Goal: Transaction & Acquisition: Purchase product/service

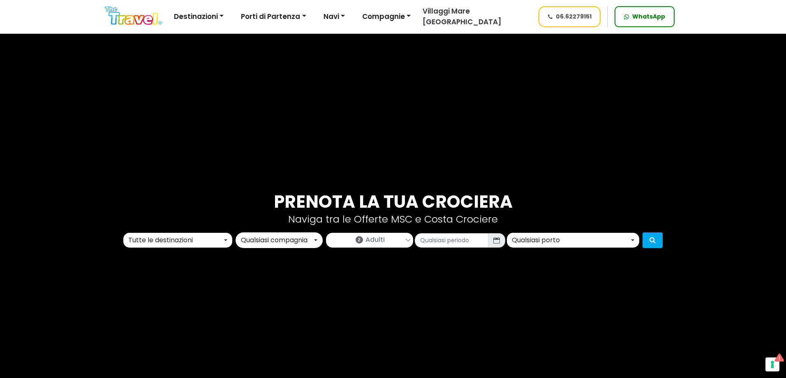
click at [178, 241] on div "Tutte le destinazioni" at bounding box center [175, 240] width 94 height 10
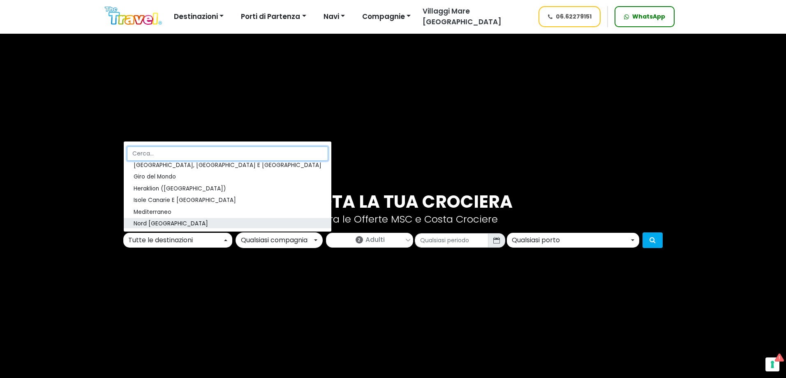
scroll to position [82, 0]
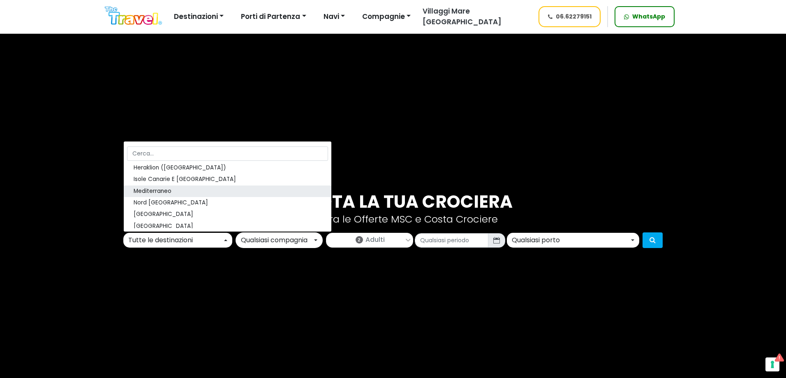
click at [164, 191] on span "Mediterraneo" at bounding box center [153, 191] width 38 height 8
select select "MED"
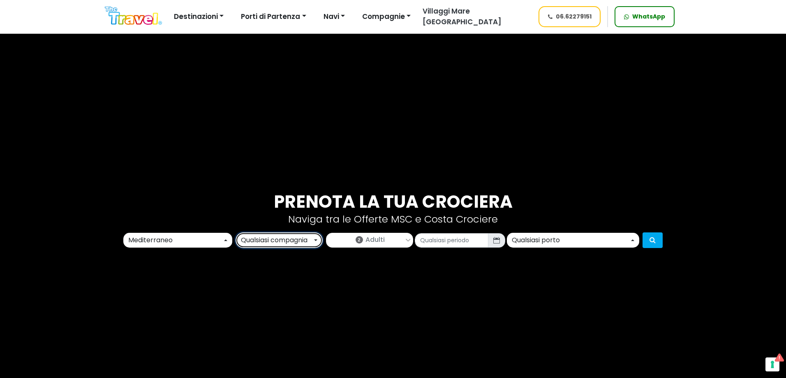
click at [281, 242] on div "Qualsiasi compagnia" at bounding box center [276, 240] width 71 height 10
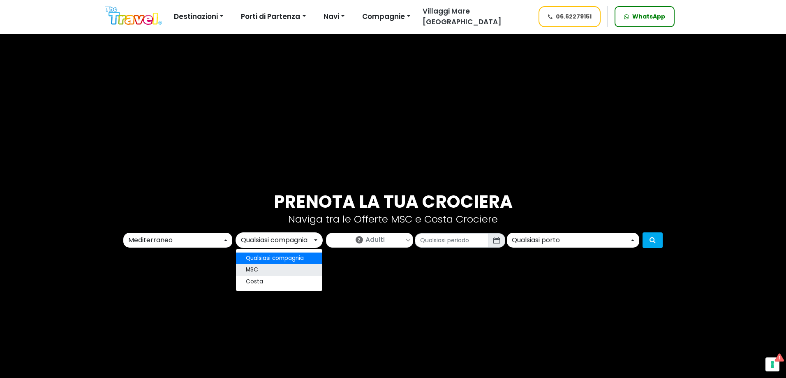
click at [264, 269] on link "MSC" at bounding box center [279, 270] width 86 height 12
select select "msc"
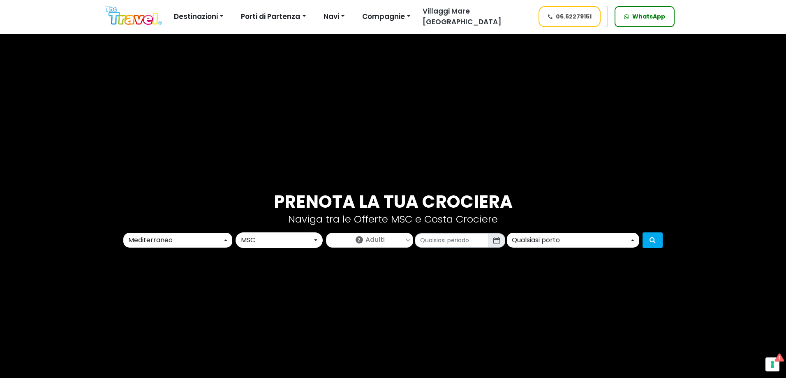
click at [363, 238] on link "2 Adulti" at bounding box center [369, 239] width 86 height 12
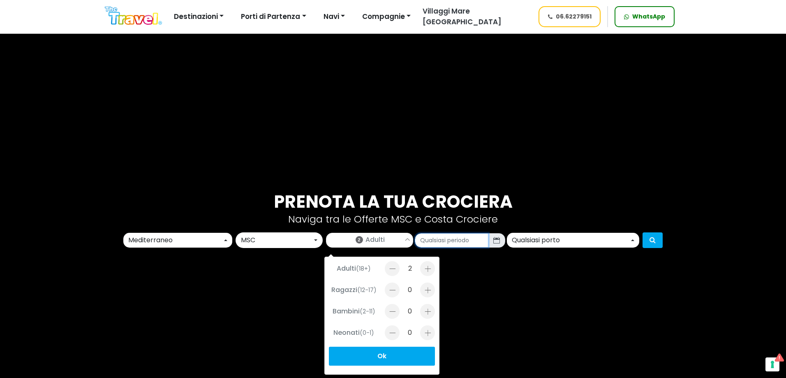
click at [470, 235] on input "text" at bounding box center [452, 240] width 74 height 14
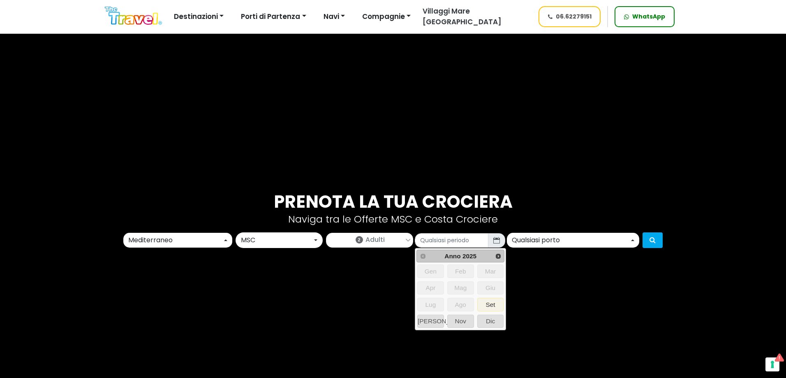
click at [388, 244] on link "2 Adulti" at bounding box center [369, 239] width 86 height 12
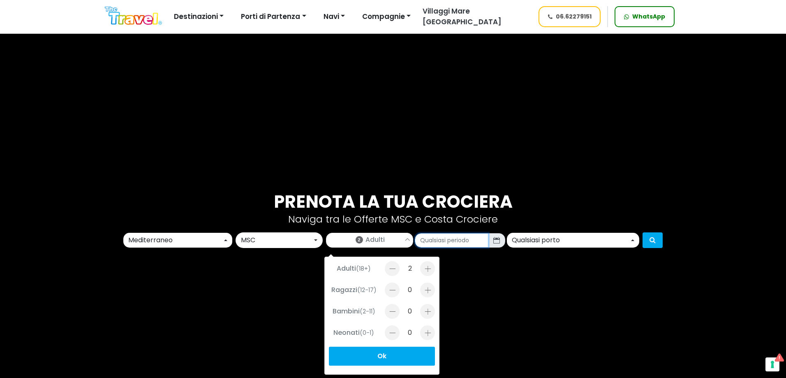
click at [435, 244] on input "text" at bounding box center [452, 240] width 74 height 14
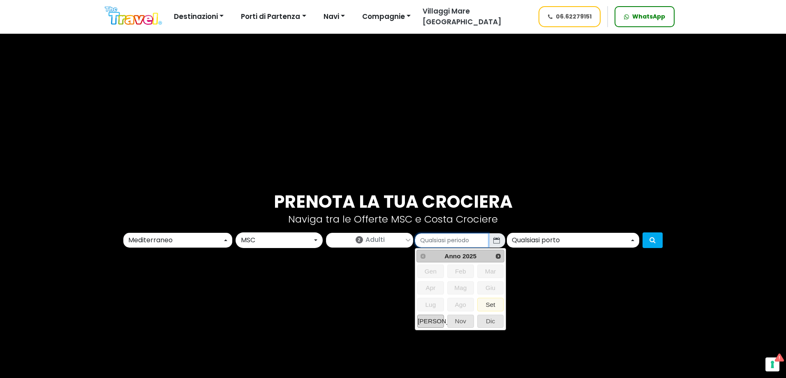
click at [436, 320] on span "Ott" at bounding box center [430, 321] width 26 height 12
type input "10/2025"
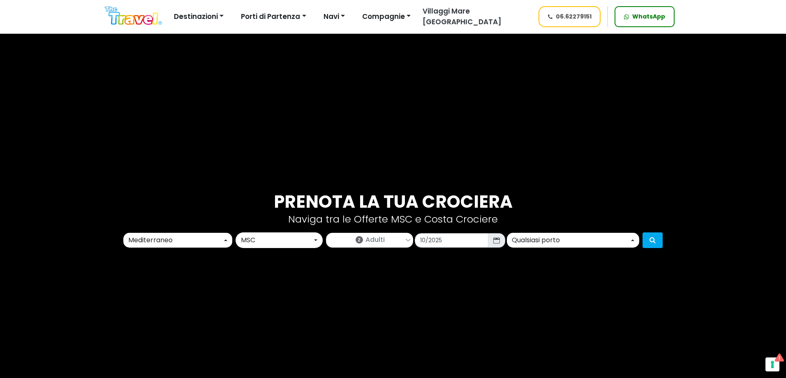
click at [521, 242] on div "Qualsiasi porto" at bounding box center [571, 240] width 118 height 10
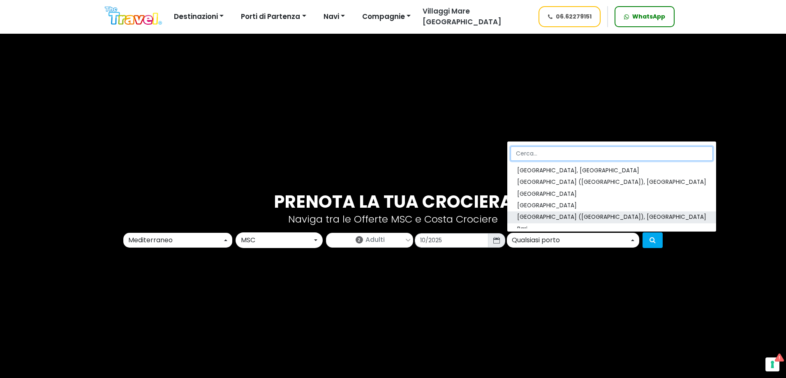
scroll to position [41, 0]
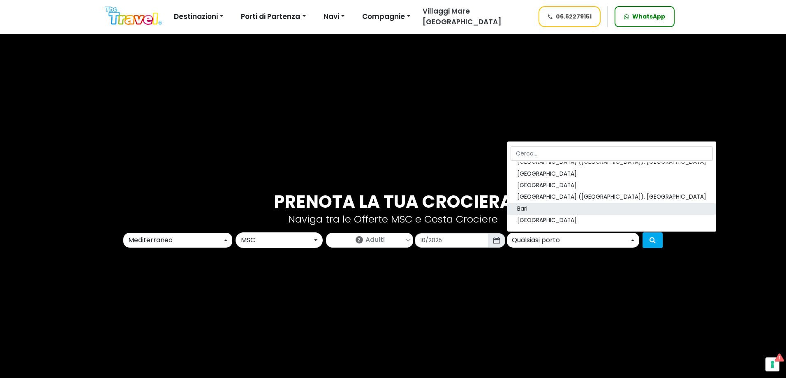
click at [532, 210] on link "Bari" at bounding box center [611, 209] width 209 height 12
select select "BRI"
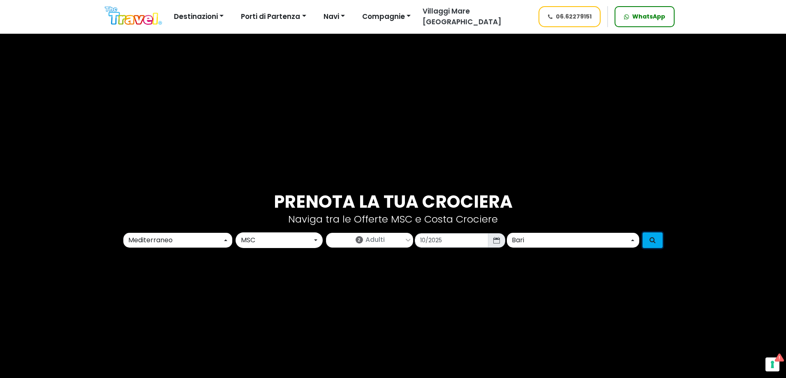
click at [651, 240] on icon "submit" at bounding box center [652, 239] width 6 height 7
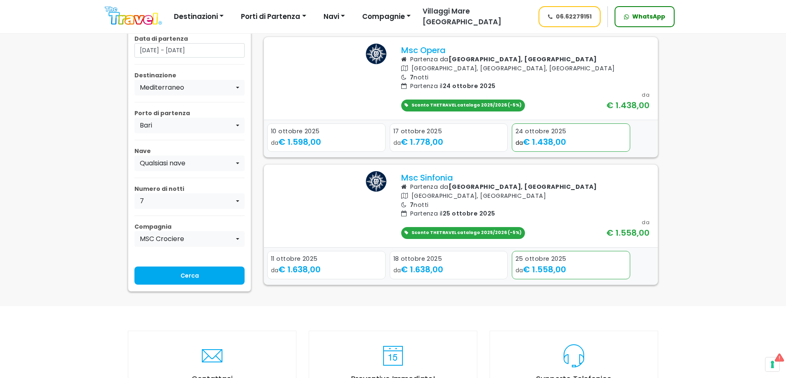
scroll to position [370, 0]
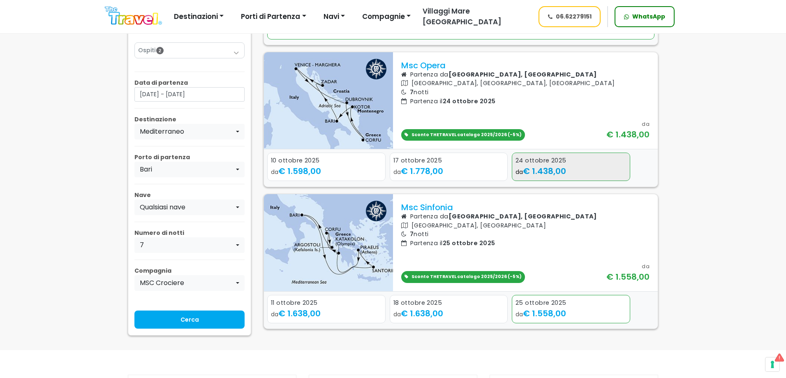
click at [568, 166] on div "da € 1.438,00" at bounding box center [570, 171] width 111 height 12
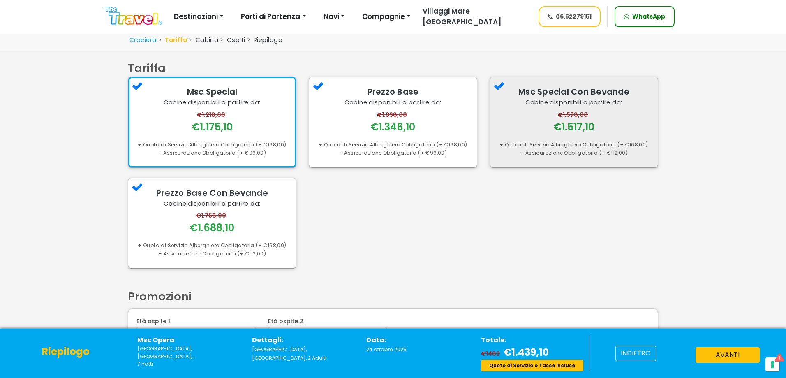
click at [544, 125] on div "€1.578,00 €1.517,10" at bounding box center [573, 122] width 151 height 23
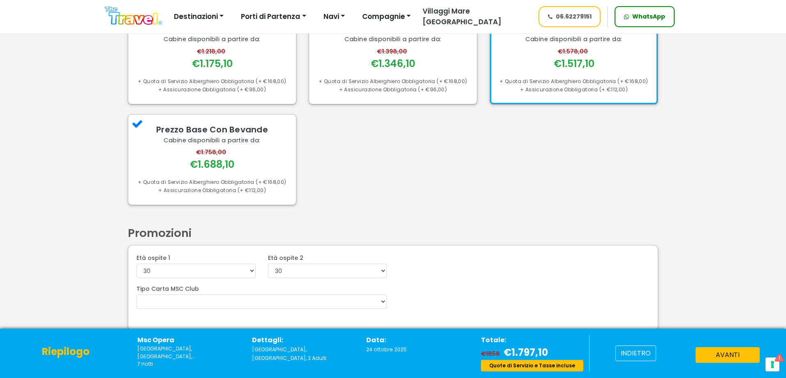
scroll to position [75, 0]
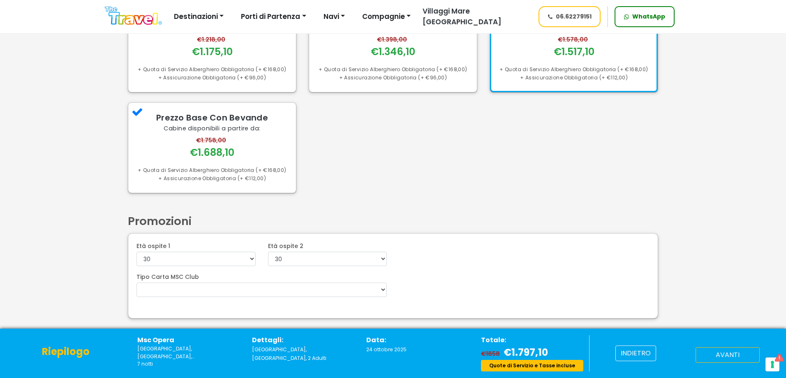
click at [711, 355] on button "avanti" at bounding box center [727, 355] width 64 height 16
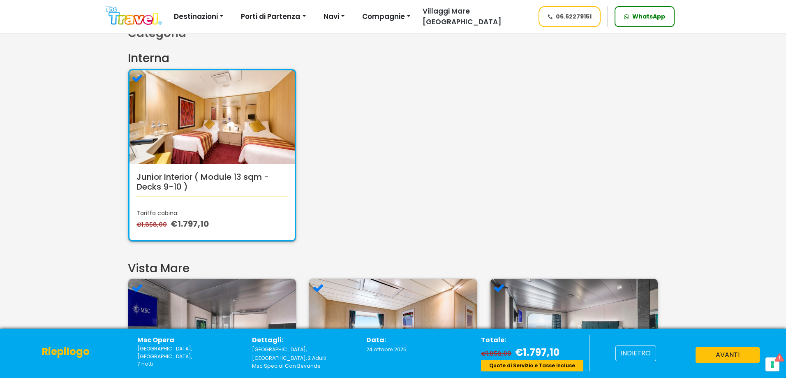
scroll to position [82, 0]
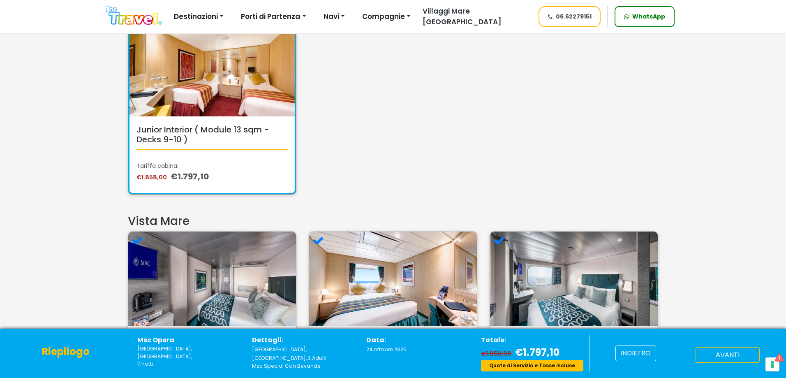
click at [720, 349] on button "avanti" at bounding box center [727, 355] width 64 height 16
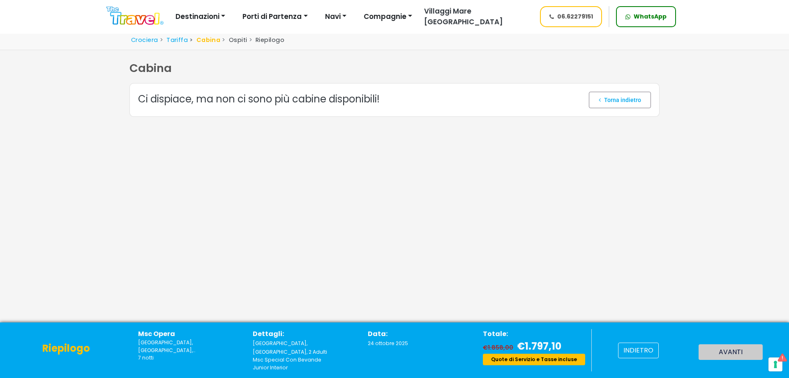
click at [593, 103] on span at bounding box center [620, 100] width 62 height 20
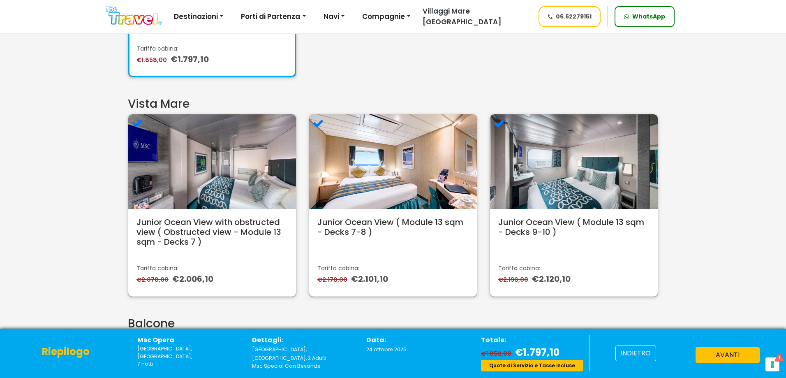
scroll to position [247, 0]
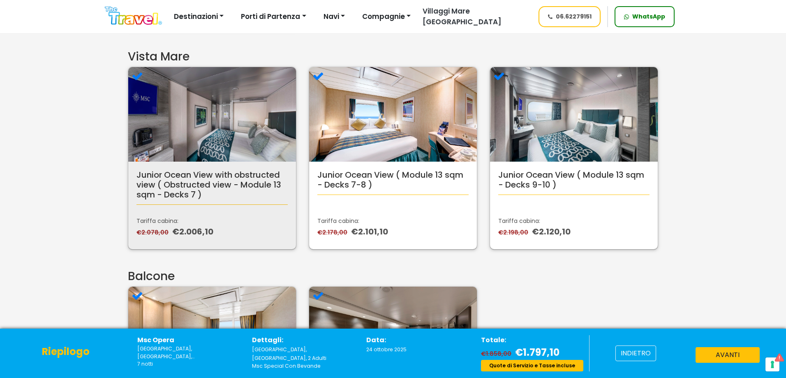
click at [168, 187] on h5 "Junior Ocean View with obstructed view ( Obstructed view - Module 13 sqm - Deck…" at bounding box center [211, 185] width 151 height 30
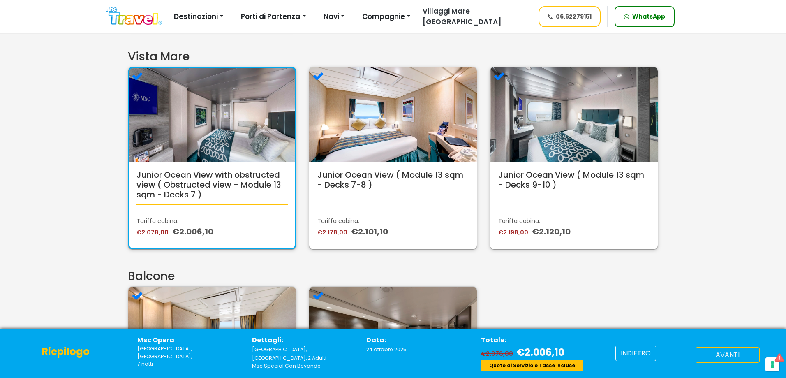
click at [738, 358] on button "avanti" at bounding box center [727, 355] width 64 height 16
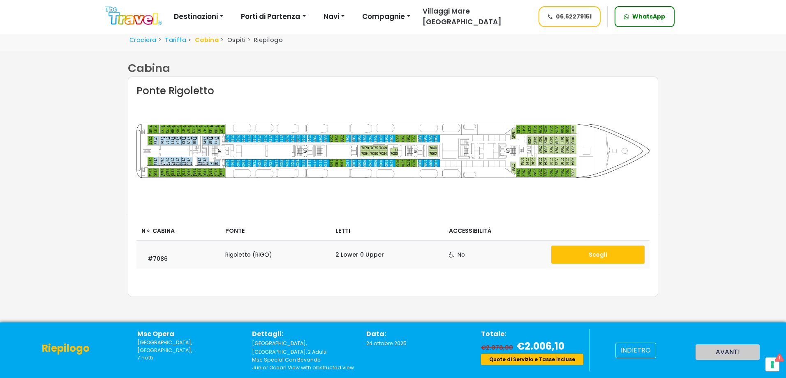
click at [577, 248] on button "Scegli" at bounding box center [597, 254] width 93 height 18
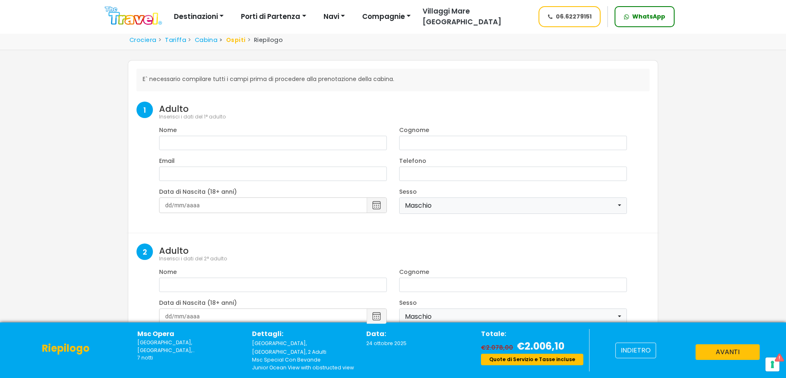
select select "8"
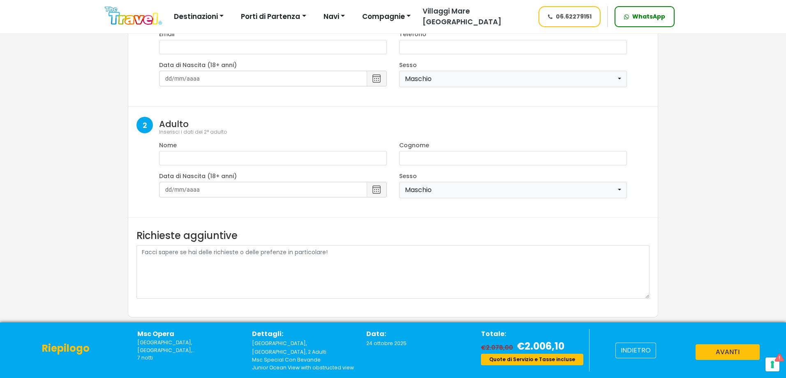
scroll to position [149, 0]
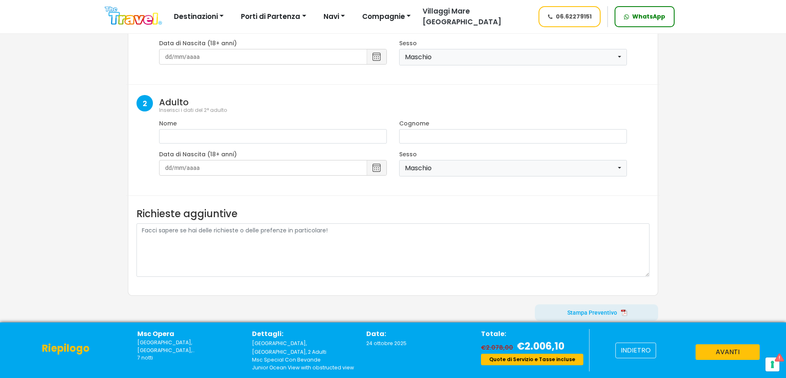
click at [610, 316] on span at bounding box center [596, 312] width 123 height 20
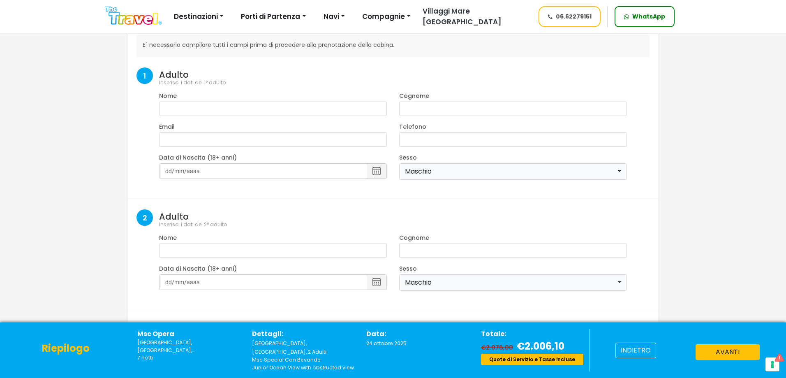
scroll to position [0, 0]
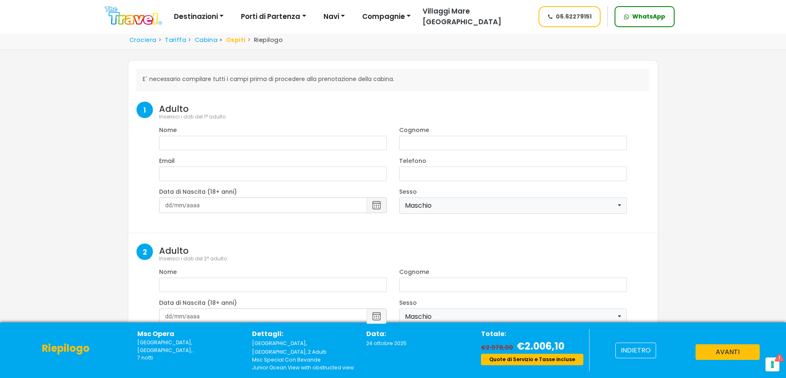
click at [145, 15] on img at bounding box center [133, 16] width 57 height 18
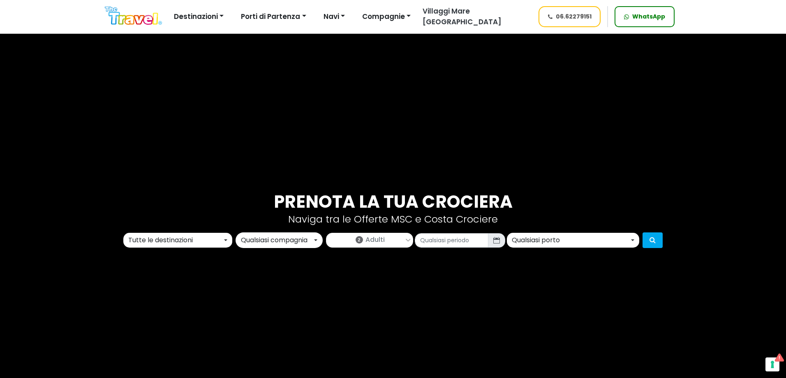
click at [196, 245] on button "Tutte le destinazioni" at bounding box center [177, 240] width 109 height 15
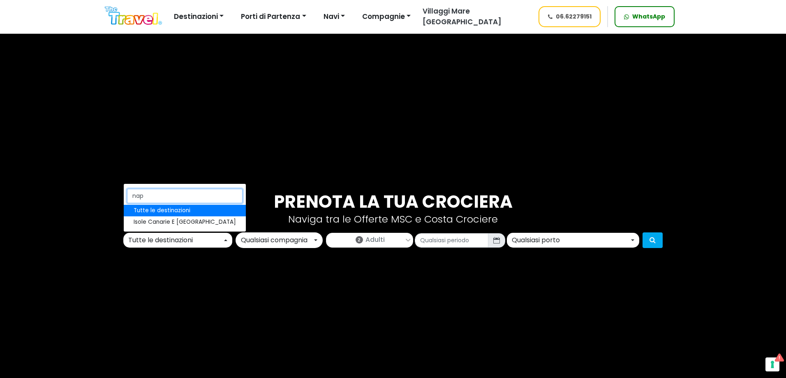
type input "napo"
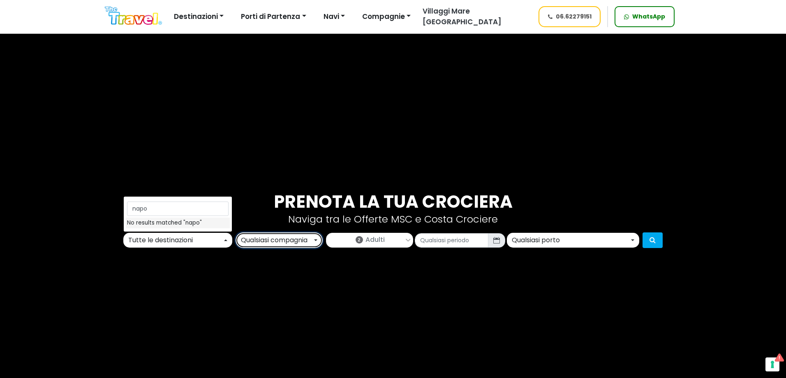
click at [261, 240] on div "Qualsiasi compagnia" at bounding box center [276, 240] width 71 height 10
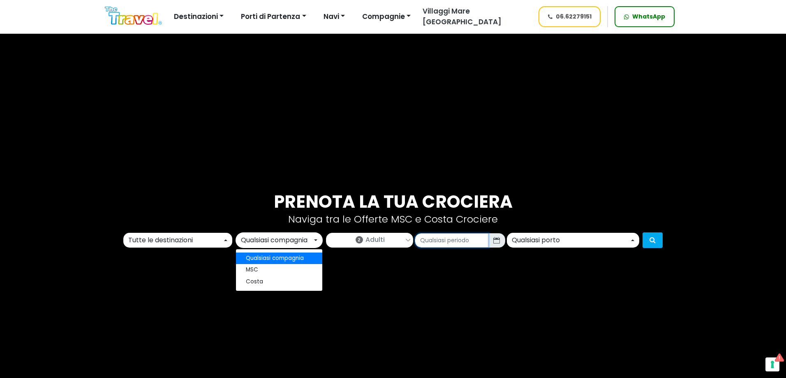
click at [434, 240] on input "text" at bounding box center [452, 240] width 74 height 14
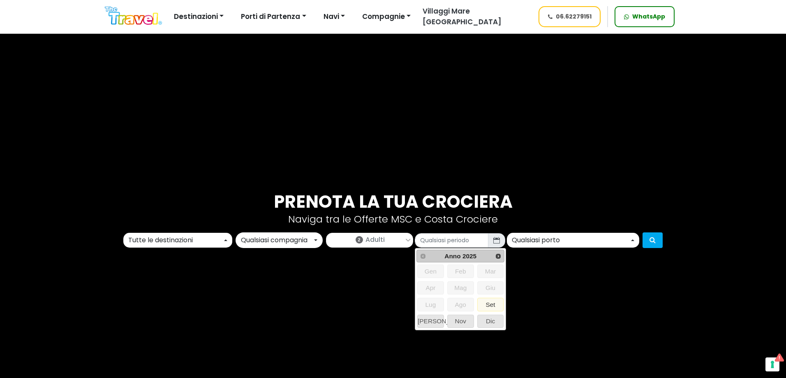
click at [549, 242] on div "Qualsiasi porto" at bounding box center [571, 240] width 118 height 10
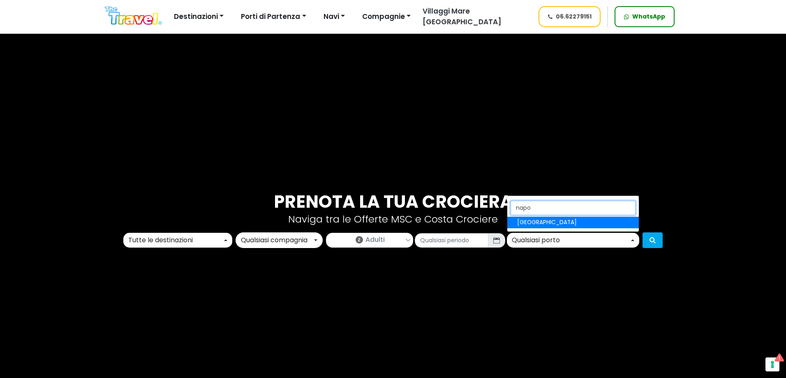
type input "napo"
click at [549, 224] on link "[GEOGRAPHIC_DATA]" at bounding box center [572, 223] width 131 height 12
select select "NAP"
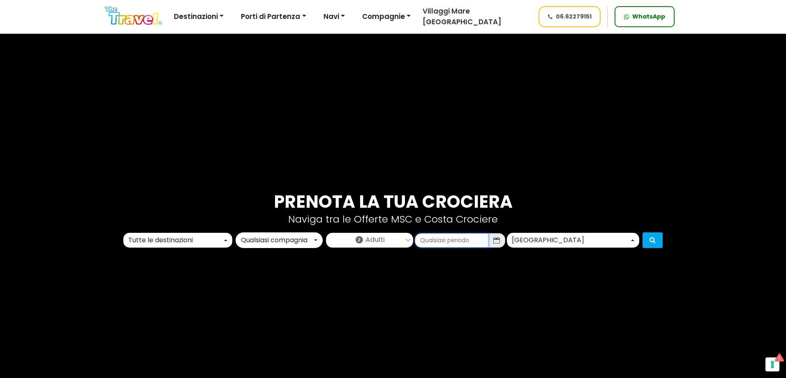
click at [483, 240] on input "text" at bounding box center [452, 240] width 74 height 14
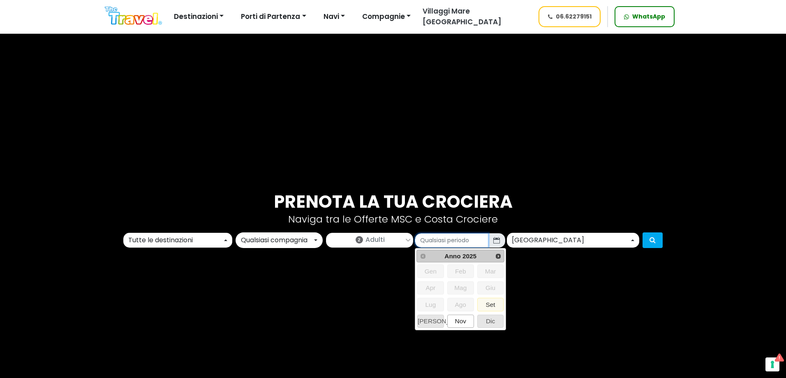
click at [458, 324] on span "Nov" at bounding box center [460, 321] width 26 height 12
type input "11/2025"
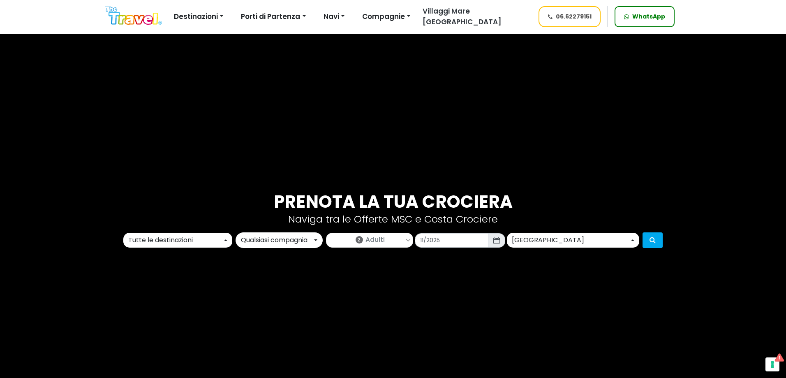
click at [642, 241] on div at bounding box center [652, 240] width 23 height 16
click at [649, 241] on icon "submit" at bounding box center [652, 239] width 6 height 7
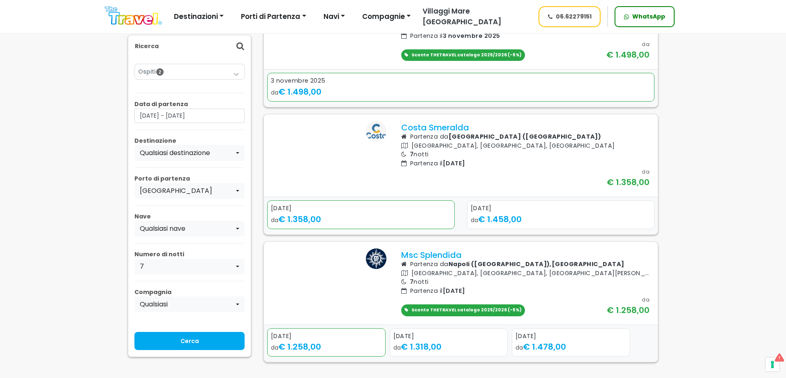
scroll to position [288, 0]
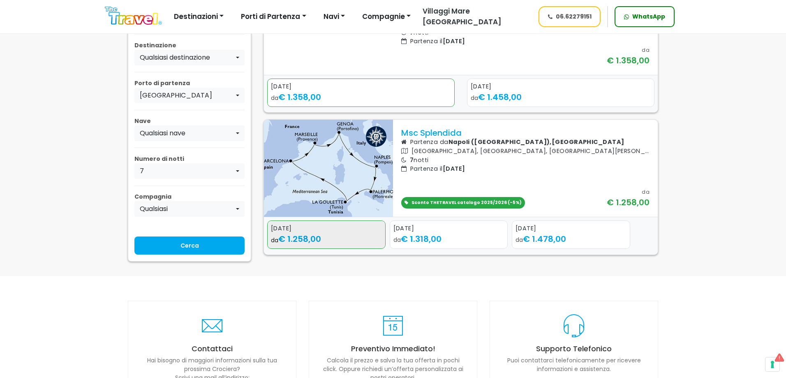
click at [335, 245] on div "da € 1.258,00" at bounding box center [326, 239] width 111 height 12
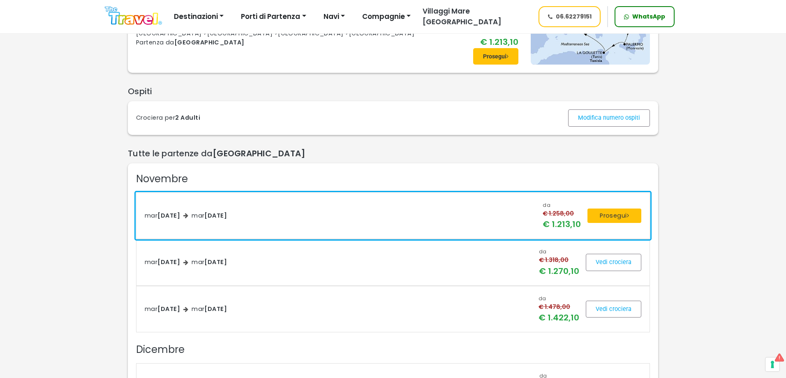
scroll to position [123, 0]
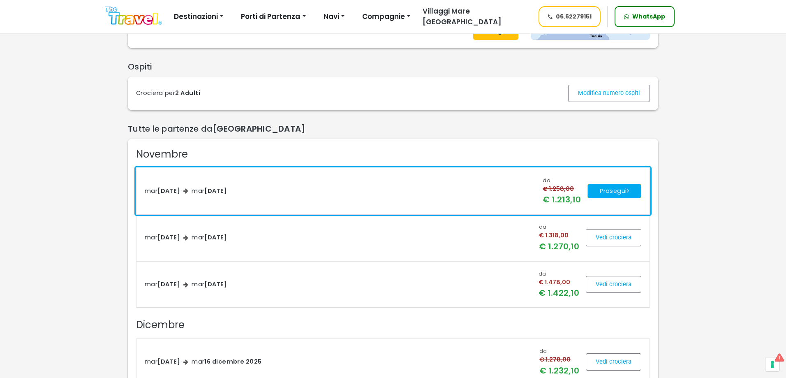
click at [610, 194] on button "Prosegui" at bounding box center [614, 191] width 54 height 15
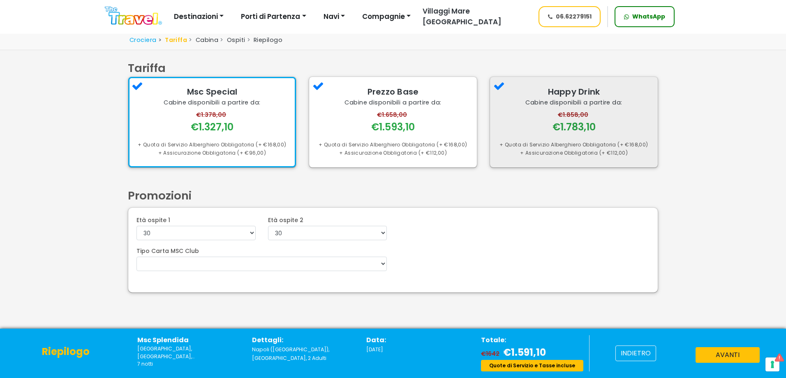
click at [545, 127] on div "€1.858,00 €1.783,10" at bounding box center [573, 122] width 151 height 23
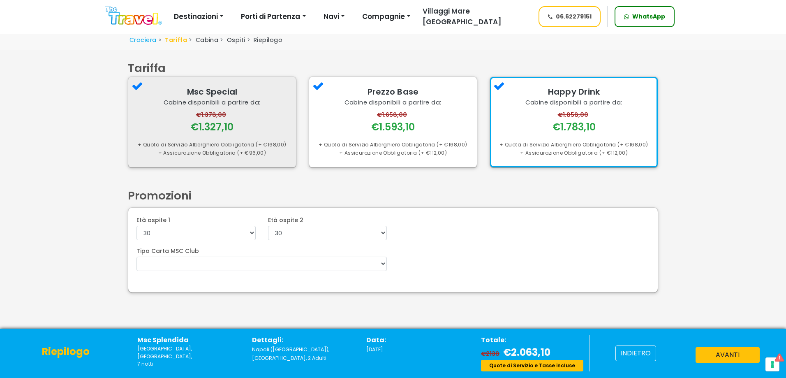
click at [249, 104] on div "Cabine disponibili a partire da:" at bounding box center [211, 102] width 151 height 9
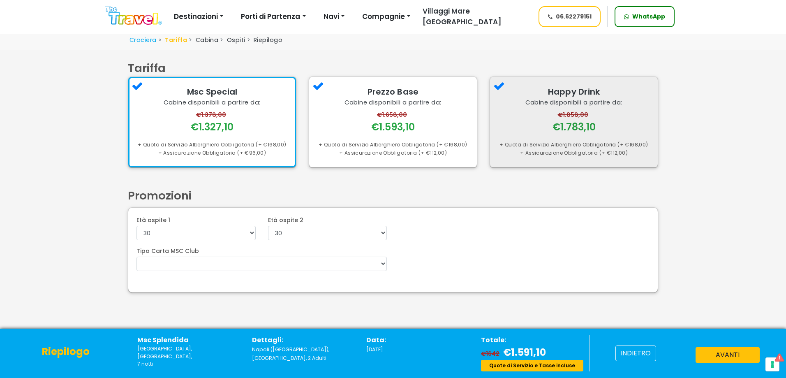
click at [523, 128] on div "€1.858,00 €1.783,10" at bounding box center [573, 122] width 151 height 23
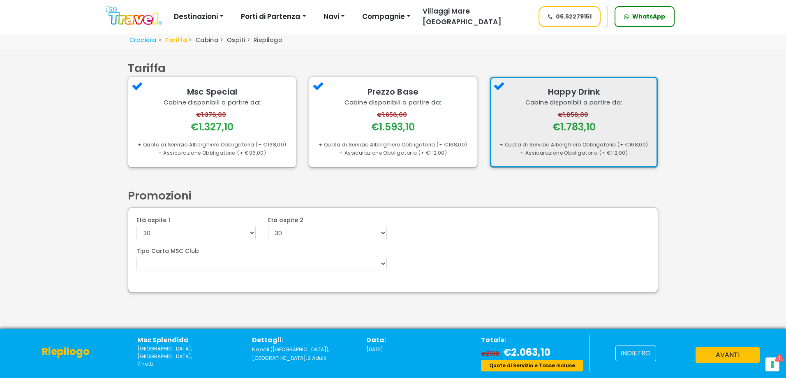
drag, startPoint x: 403, startPoint y: 129, endPoint x: 393, endPoint y: 129, distance: 10.3
click at [400, 129] on div "€1.593,10" at bounding box center [393, 127] width 44 height 14
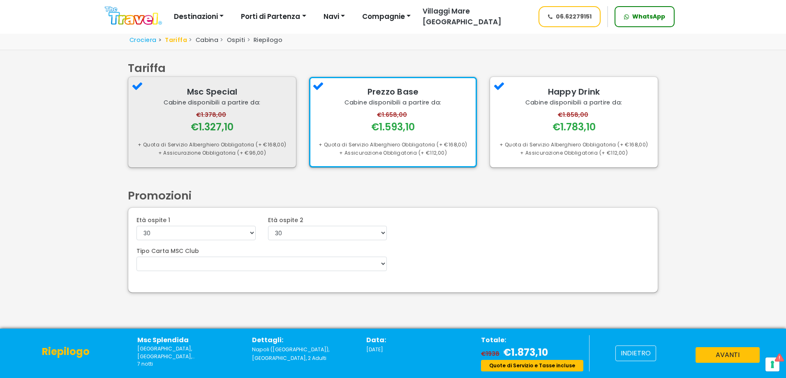
click at [158, 130] on div "€1.378,00 €1.327,10" at bounding box center [211, 122] width 151 height 23
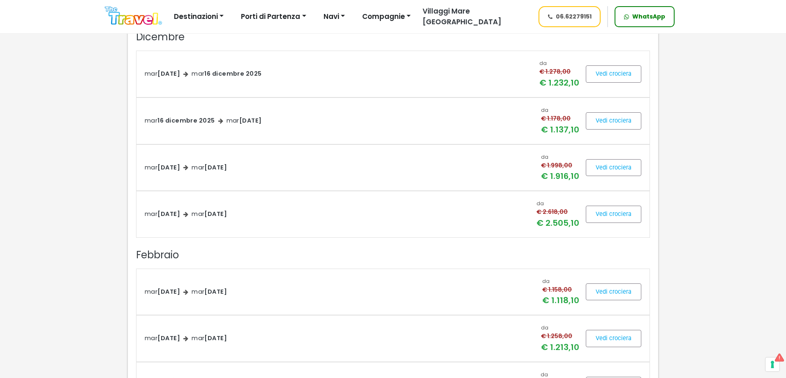
scroll to position [247, 0]
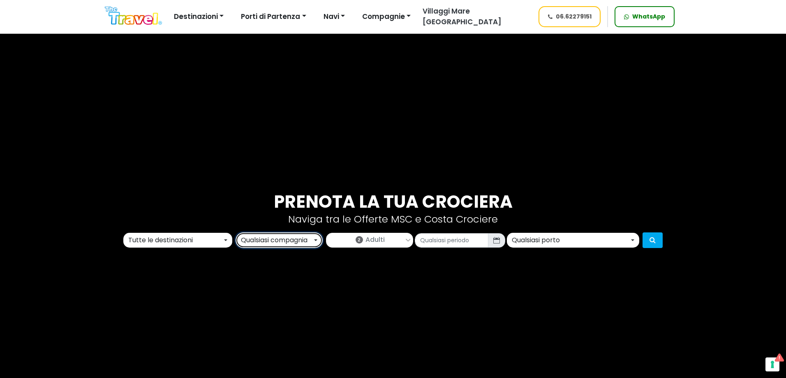
click at [279, 245] on button "Qualsiasi compagnia" at bounding box center [278, 240] width 87 height 16
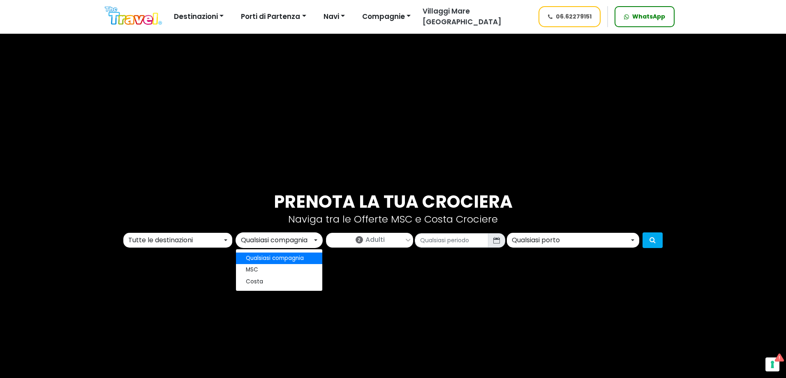
click at [182, 241] on div "Tutte le destinazioni" at bounding box center [175, 240] width 94 height 10
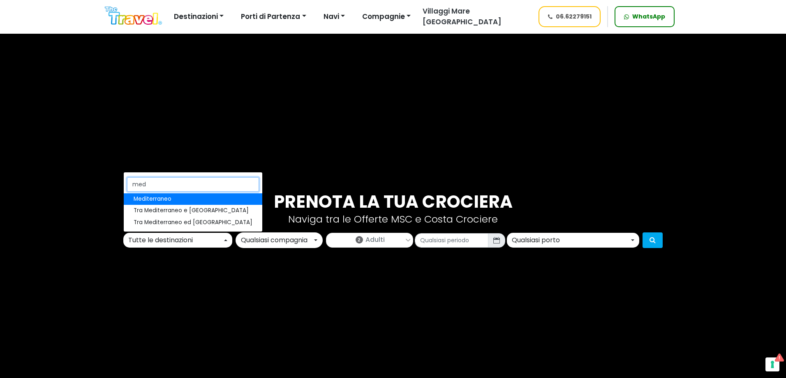
type input "med"
click at [170, 201] on span "Mediterraneo" at bounding box center [153, 199] width 38 height 8
select select "MED"
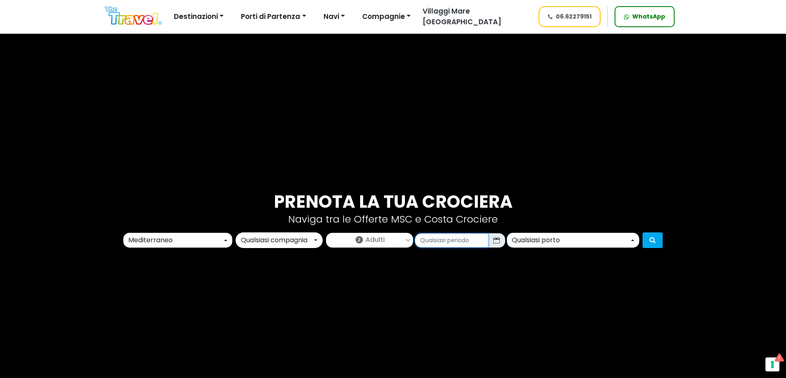
click at [422, 244] on input "text" at bounding box center [452, 240] width 74 height 14
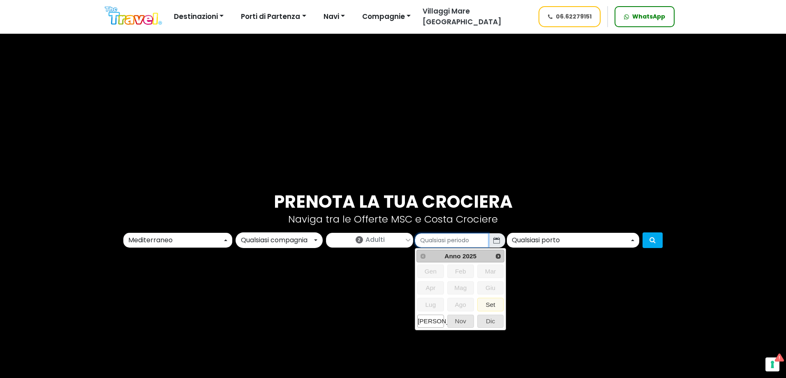
click at [436, 323] on span "Ott" at bounding box center [430, 321] width 26 height 12
type input "10/2025"
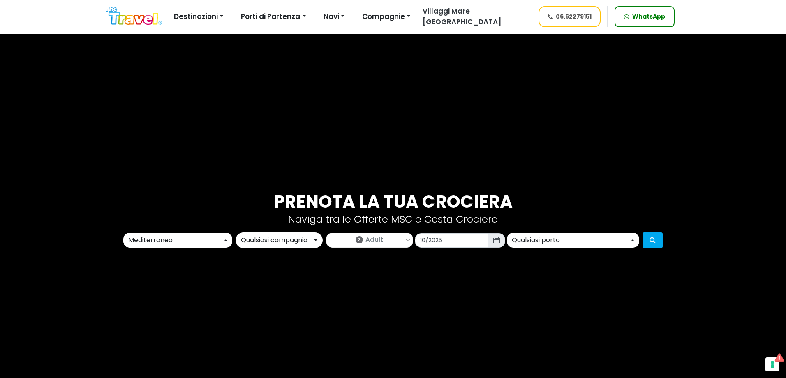
click at [553, 240] on div "Qualsiasi porto" at bounding box center [571, 240] width 118 height 10
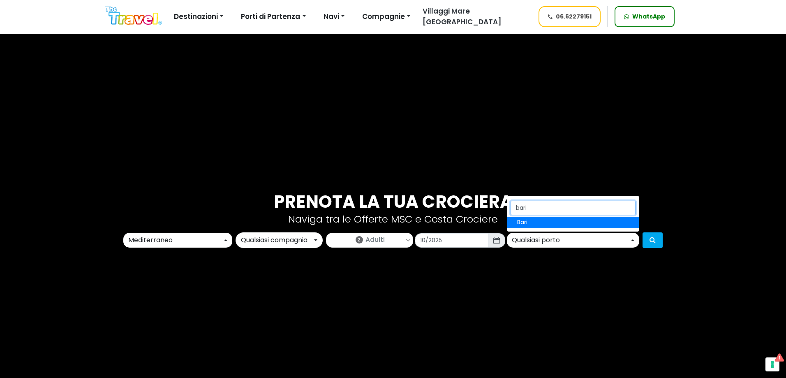
type input "bari"
click at [541, 224] on link "Bari" at bounding box center [572, 223] width 131 height 12
select select "BRI"
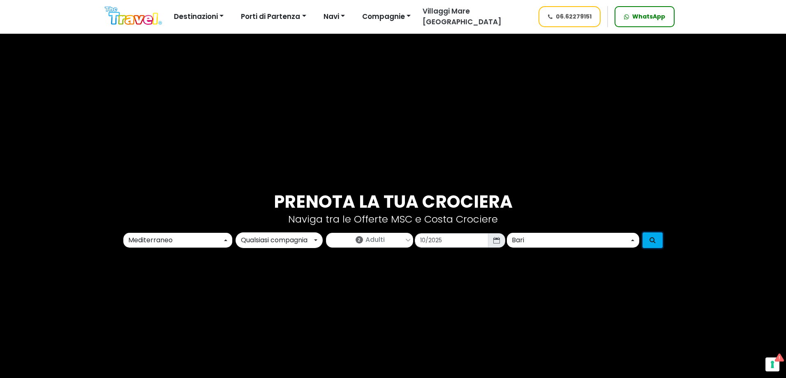
click at [649, 242] on button "submit" at bounding box center [652, 240] width 20 height 16
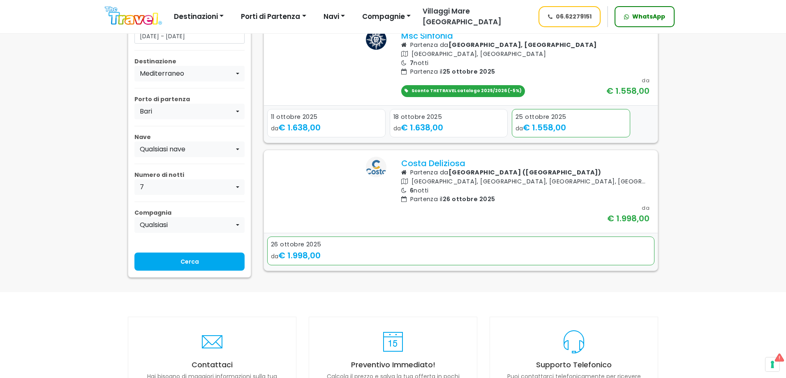
scroll to position [452, 0]
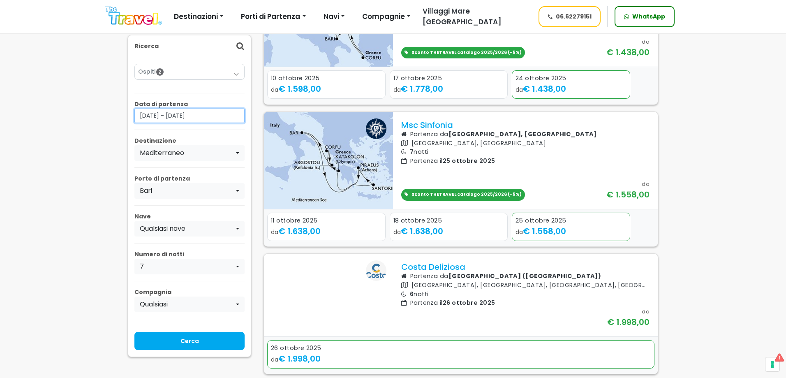
click at [193, 115] on input "[DATE] - [DATE]" at bounding box center [189, 115] width 110 height 14
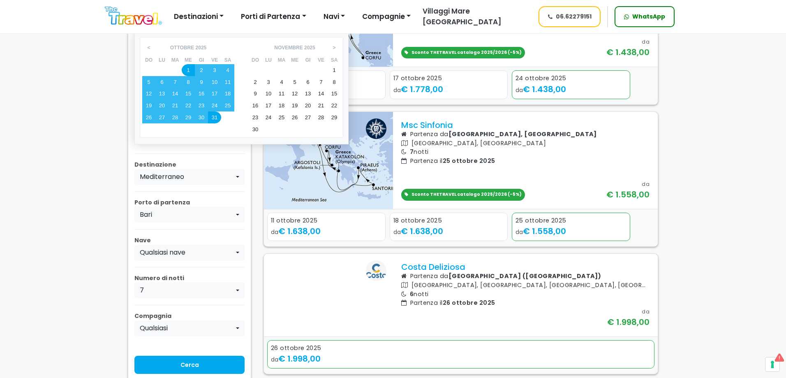
click at [333, 76] on div "1" at bounding box center [333, 70] width 13 height 12
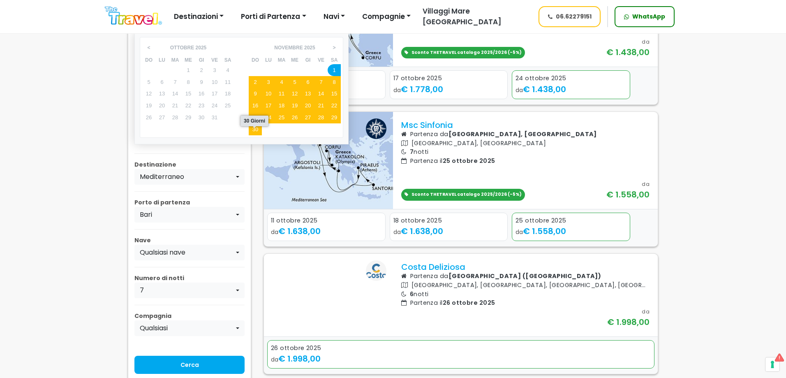
click at [259, 135] on div "30" at bounding box center [255, 129] width 13 height 12
type input "[DATE] - [DATE]"
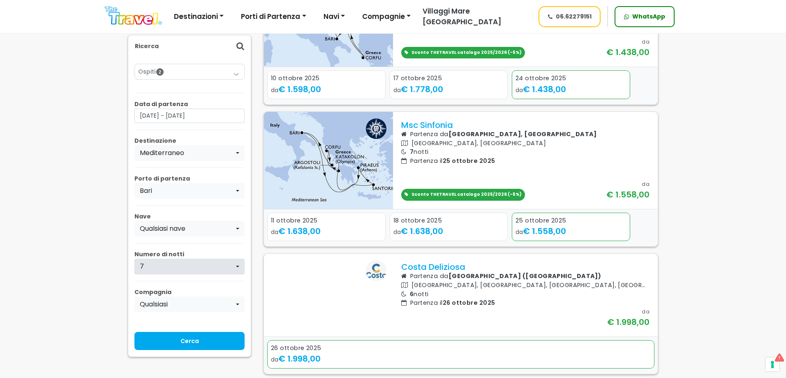
scroll to position [493, 0]
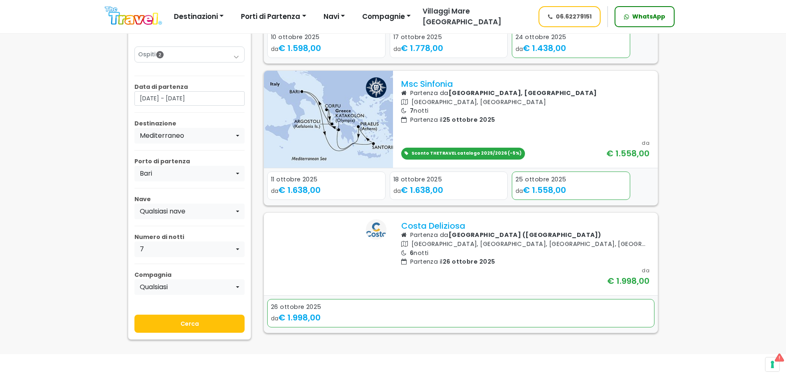
click at [178, 332] on input "Cerca" at bounding box center [189, 323] width 110 height 18
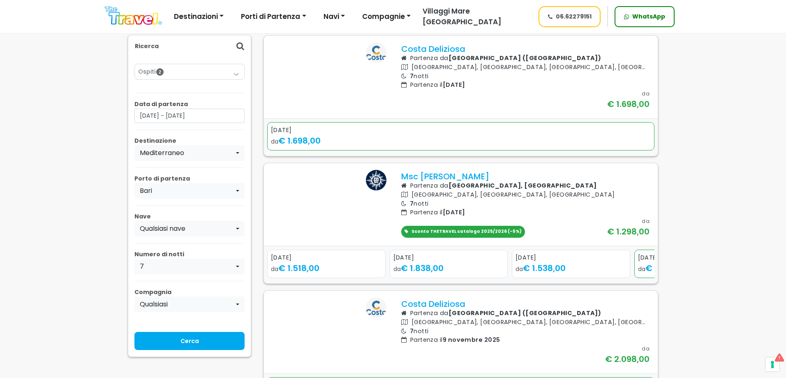
scroll to position [247, 0]
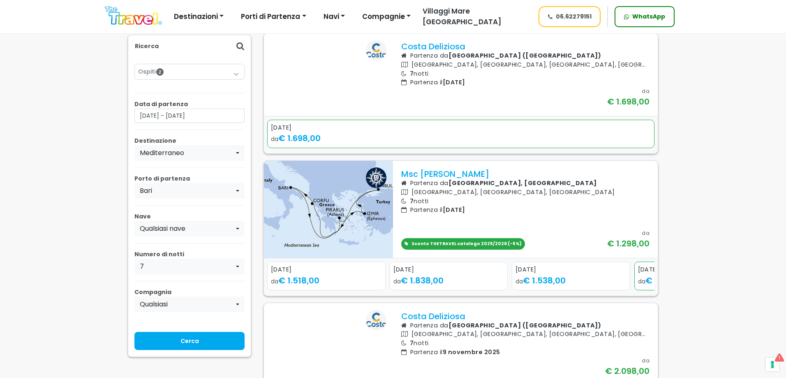
click at [649, 288] on div "Next slide" at bounding box center [647, 281] width 12 height 13
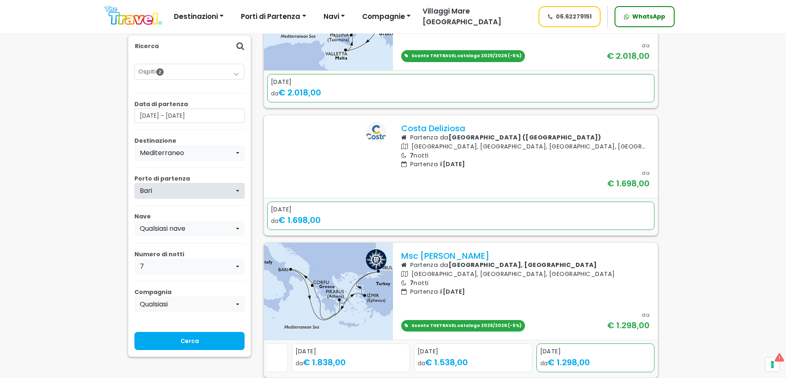
scroll to position [164, 0]
click at [193, 114] on input "01/11/2025 - 30/11/2025" at bounding box center [189, 115] width 110 height 14
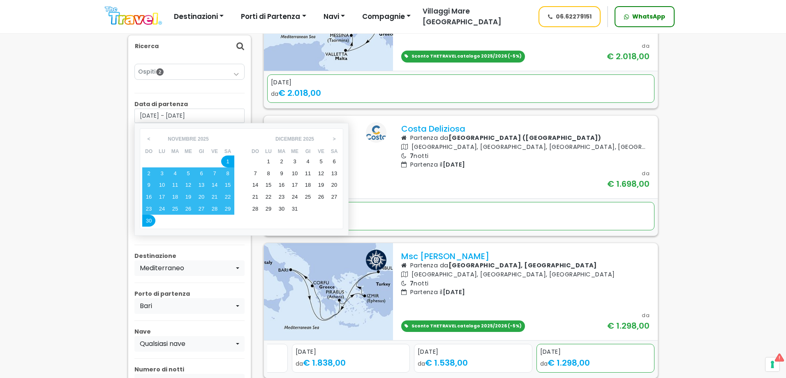
click at [271, 164] on div "1" at bounding box center [268, 161] width 13 height 12
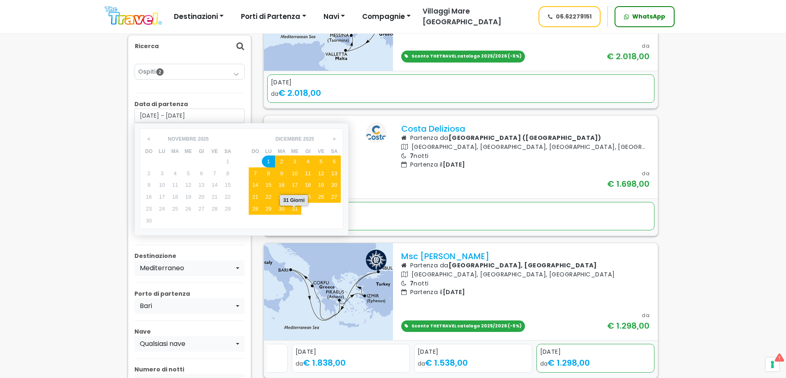
click at [293, 210] on div "31" at bounding box center [294, 209] width 13 height 12
type input "01/12/2025 - 31/12/2025"
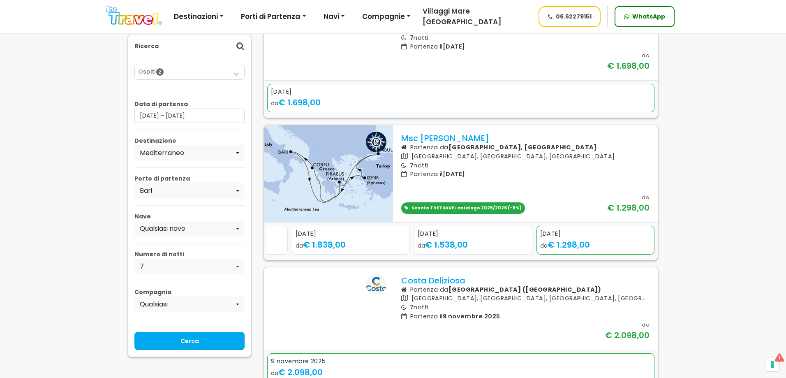
scroll to position [288, 0]
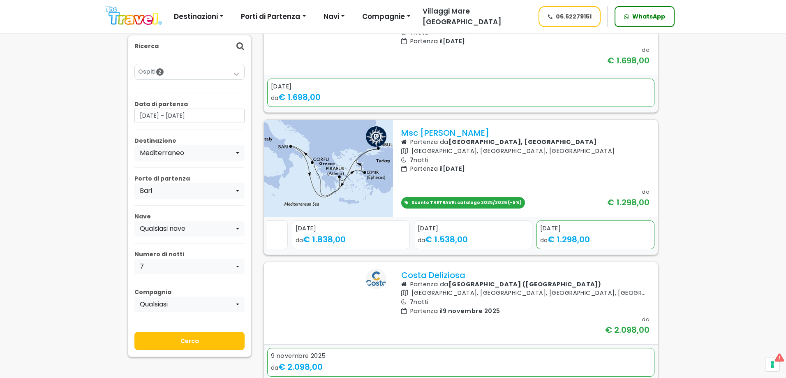
click at [192, 343] on input "Cerca" at bounding box center [189, 341] width 110 height 18
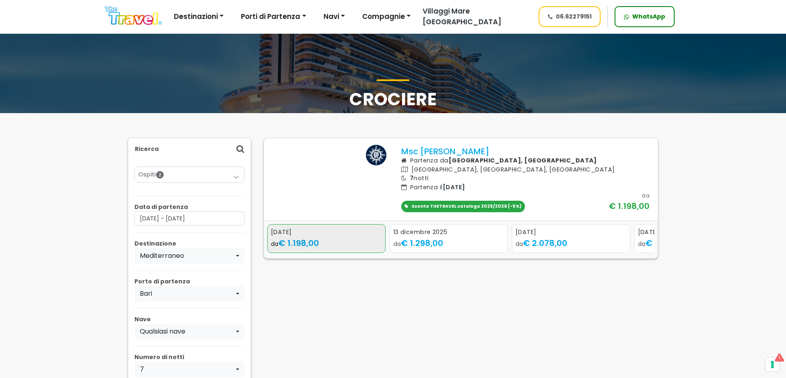
click at [337, 249] on div "da € 1.198,00" at bounding box center [326, 243] width 111 height 12
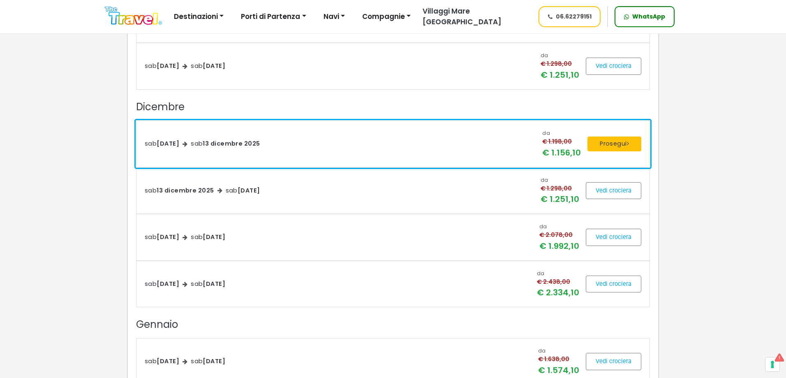
scroll to position [411, 0]
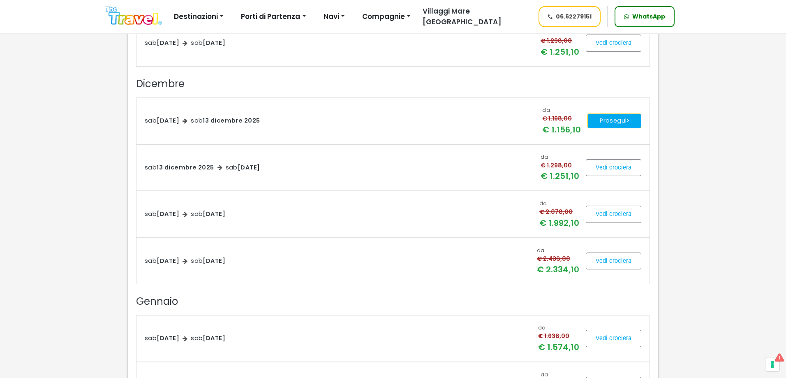
click at [599, 125] on button "Prosegui" at bounding box center [614, 120] width 54 height 15
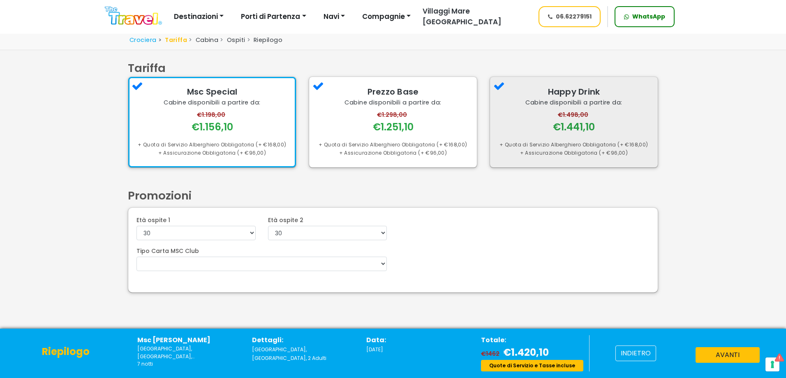
click at [550, 112] on div "€1.498,00 €1.441,10" at bounding box center [573, 122] width 151 height 23
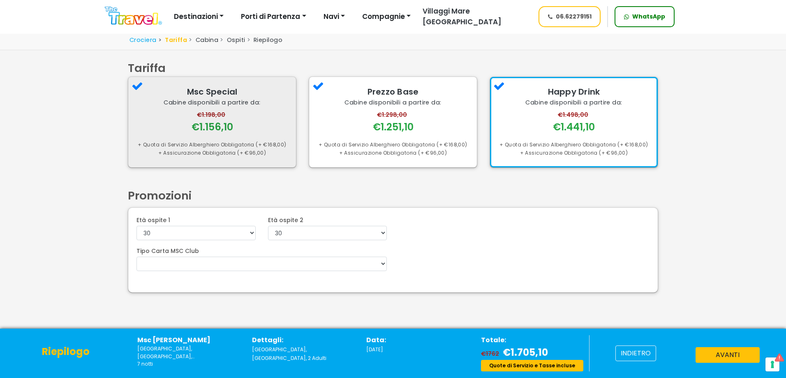
drag, startPoint x: 234, startPoint y: 112, endPoint x: 245, endPoint y: 115, distance: 11.7
click at [233, 112] on div "€1.198,00 €1.156,10" at bounding box center [211, 122] width 151 height 23
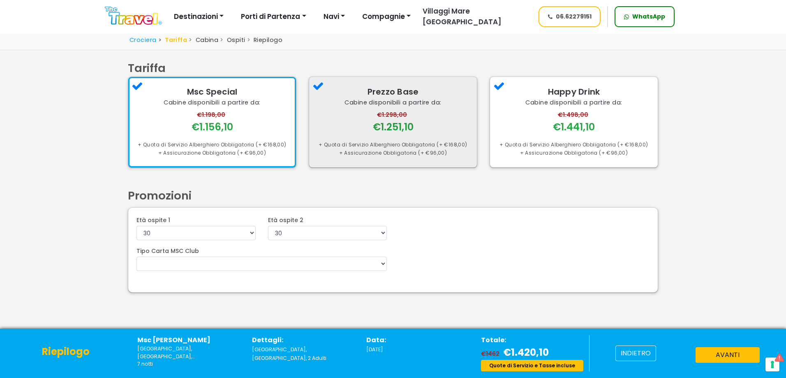
drag, startPoint x: 367, startPoint y: 122, endPoint x: 394, endPoint y: 121, distance: 26.7
click at [367, 122] on div "€1.298,00 €1.251,10" at bounding box center [392, 122] width 151 height 23
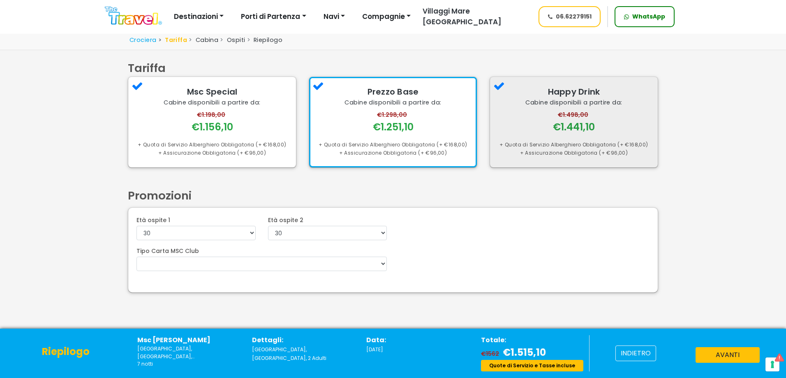
click at [508, 117] on div "€1.498,00 €1.441,10" at bounding box center [573, 122] width 151 height 23
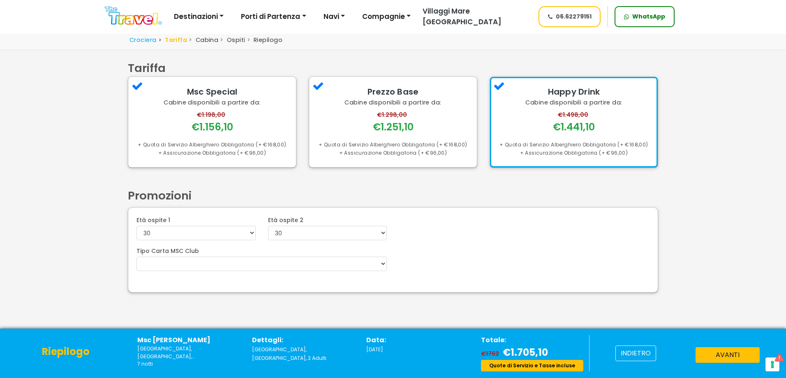
click at [742, 356] on button "avanti" at bounding box center [727, 355] width 64 height 16
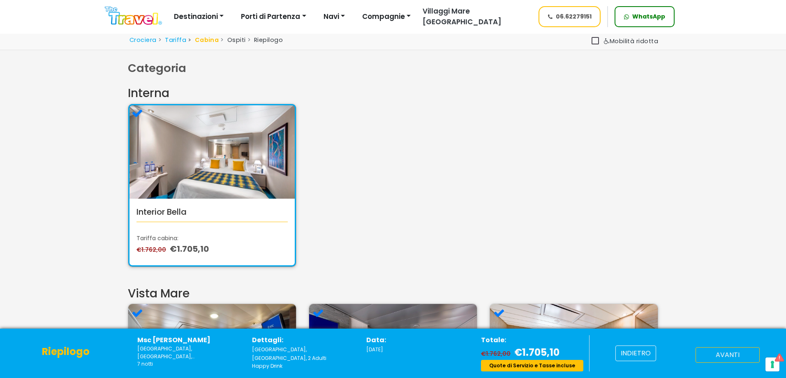
click at [735, 350] on button "avanti" at bounding box center [727, 355] width 64 height 16
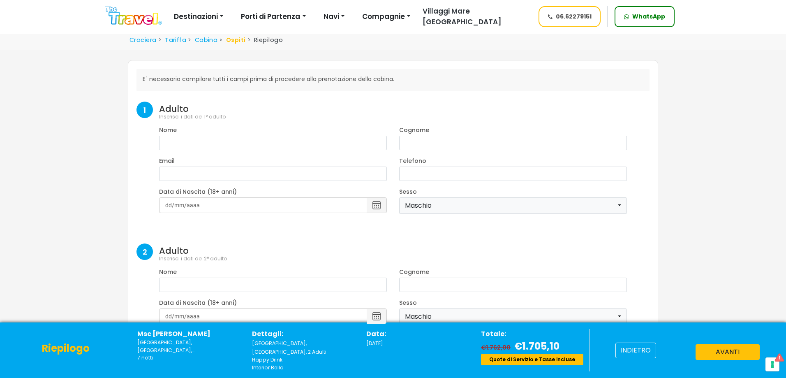
select select "8"
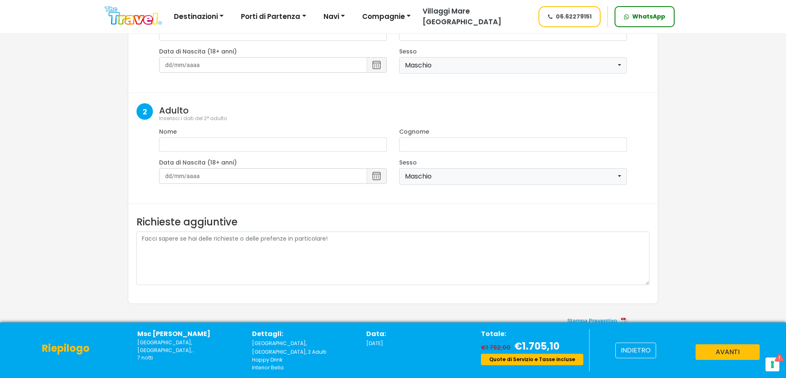
scroll to position [149, 0]
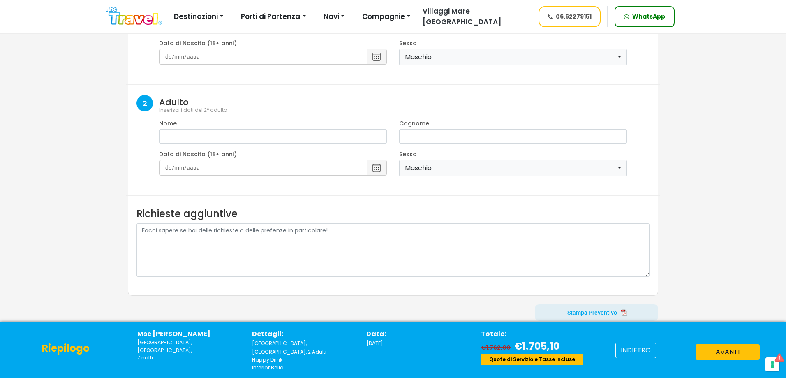
click at [599, 316] on span at bounding box center [596, 312] width 123 height 20
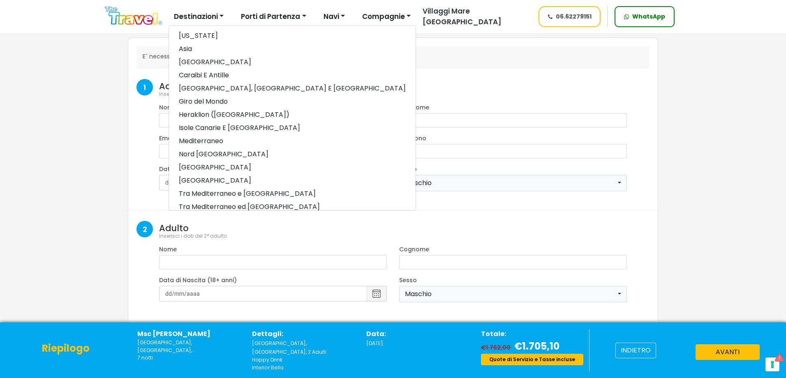
scroll to position [0, 0]
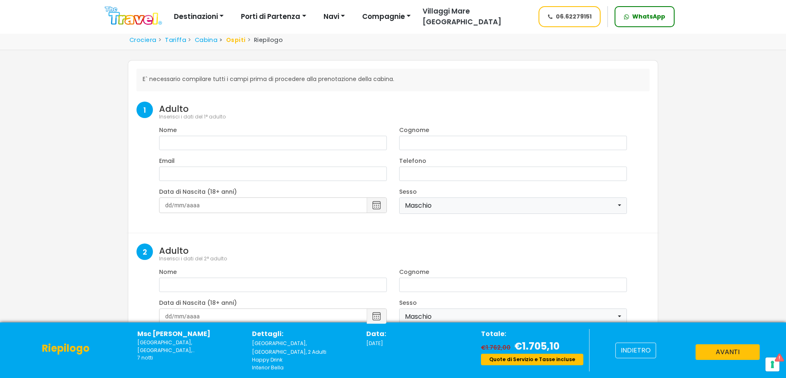
click at [217, 38] on li "Ospiti" at bounding box center [231, 40] width 28 height 9
